Goal: Find specific fact: Find specific fact

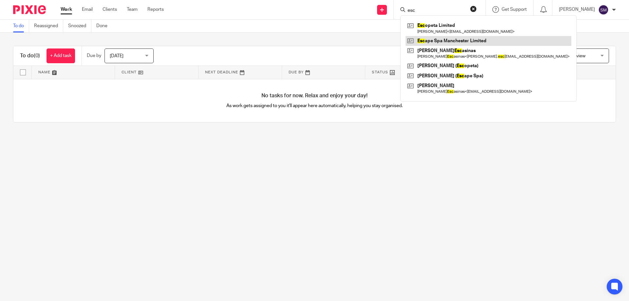
type input "esc"
click at [448, 40] on link at bounding box center [488, 41] width 166 height 10
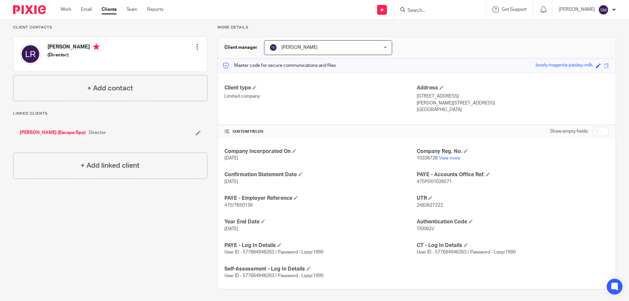
scroll to position [46, 0]
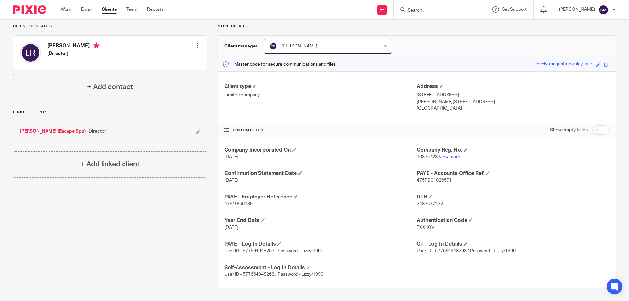
click at [233, 208] on div "Company Incorporated On 18 Aug 2016 Company Reg. No. 10336728 View more Confirm…" at bounding box center [416, 212] width 397 height 151
click at [233, 204] on span "475/TB50139" at bounding box center [238, 204] width 28 height 5
copy p "475/TB50139"
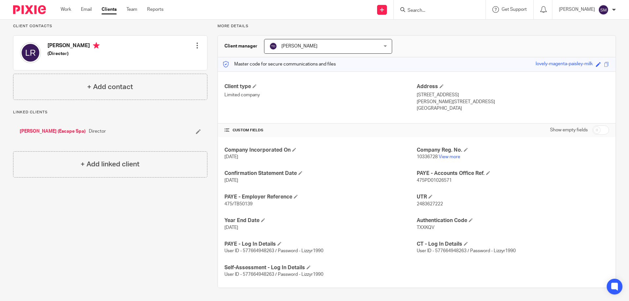
click at [257, 273] on span "User ID - 577664948263 / Password - Lizzyr1990" at bounding box center [273, 274] width 99 height 5
copy span "577664948263"
click at [312, 276] on span "User ID - 577664948263 / Password - Lizzyr1990" at bounding box center [273, 274] width 99 height 5
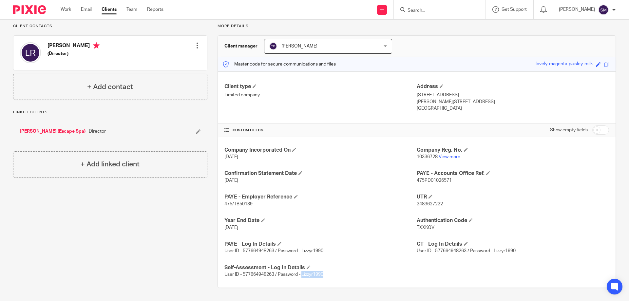
copy span "Lizzyr1990"
